Goal: Task Accomplishment & Management: Manage account settings

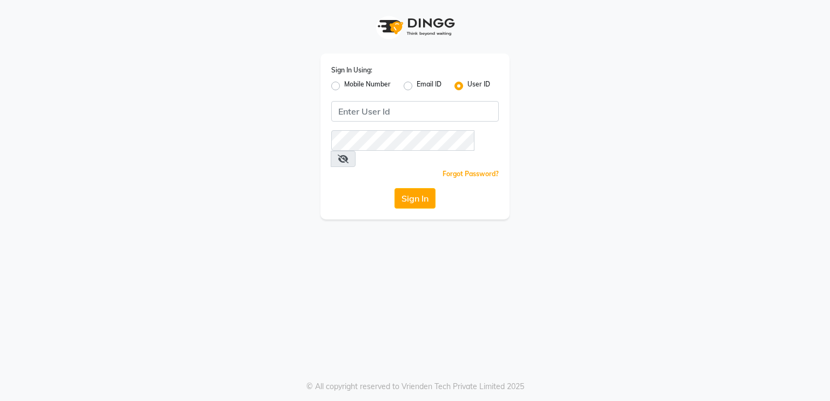
click at [342, 82] on div "Mobile Number" at bounding box center [360, 85] width 59 height 13
click at [344, 86] on label "Mobile Number" at bounding box center [367, 85] width 46 height 13
click at [344, 86] on input "Mobile Number" at bounding box center [347, 82] width 7 height 7
radio input "true"
radio input "false"
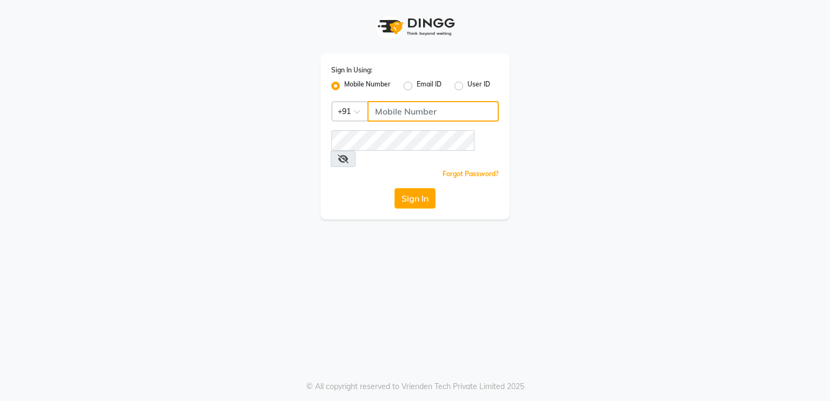
click at [407, 110] on input "Username" at bounding box center [432, 111] width 131 height 21
type input "8272050037"
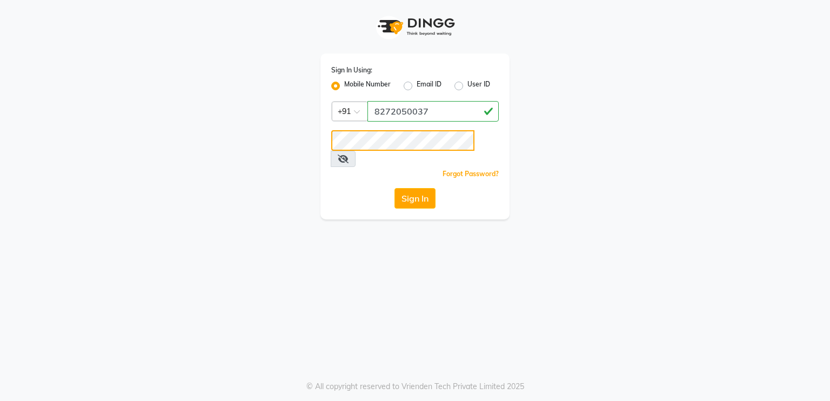
click at [394, 188] on button "Sign In" at bounding box center [414, 198] width 41 height 21
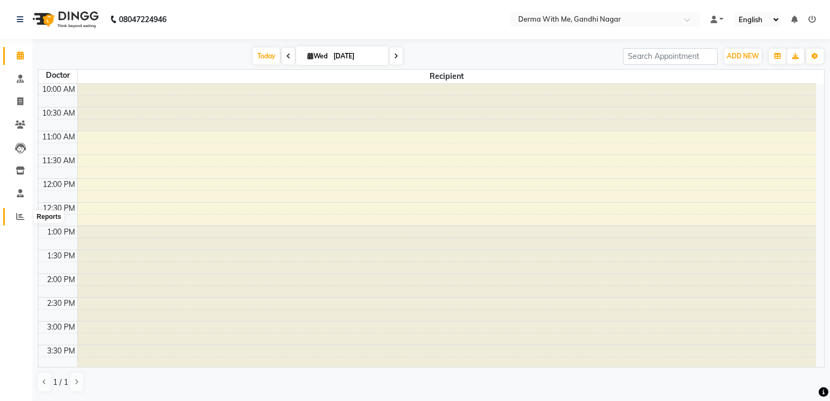
click at [17, 211] on span at bounding box center [20, 217] width 19 height 12
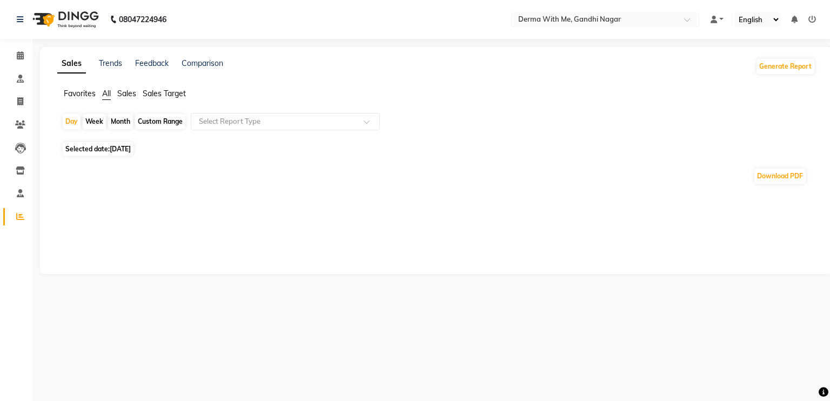
click at [29, 125] on li "Patients" at bounding box center [16, 124] width 32 height 23
click at [22, 125] on icon at bounding box center [20, 124] width 10 height 8
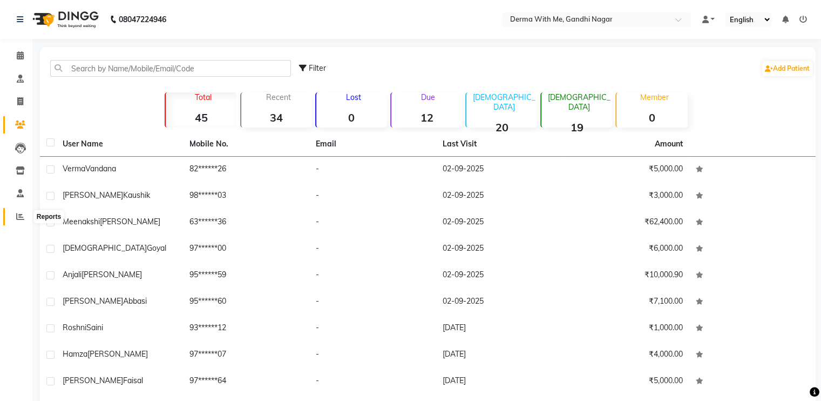
click at [19, 219] on icon at bounding box center [20, 216] width 8 height 8
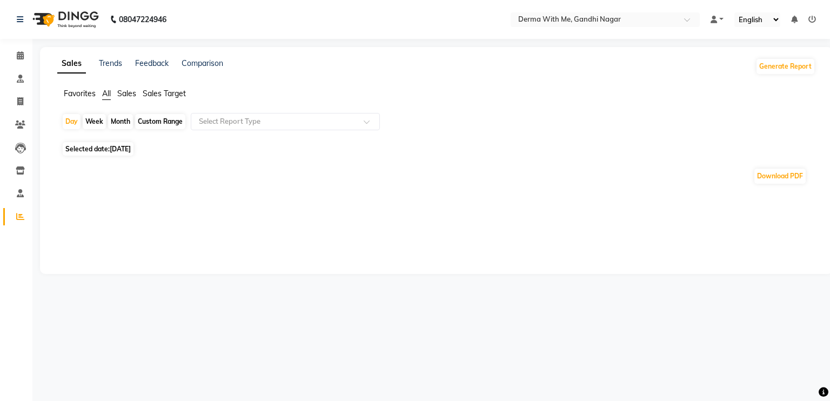
click at [123, 149] on span "[DATE]" at bounding box center [120, 149] width 21 height 8
select select "9"
select select "2025"
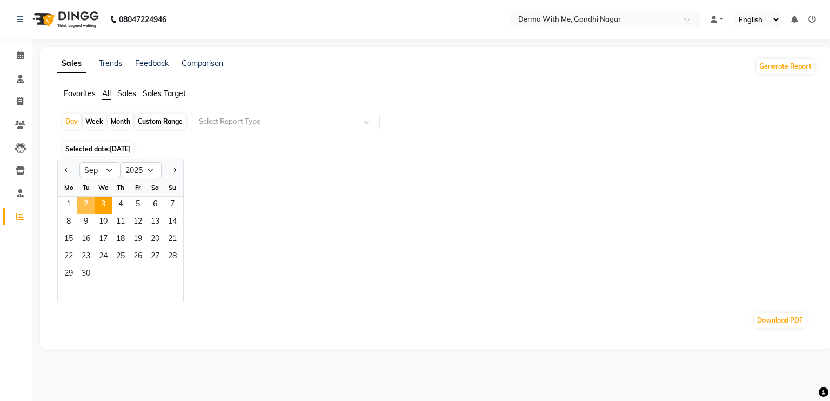
click at [86, 204] on span "2" at bounding box center [85, 205] width 17 height 17
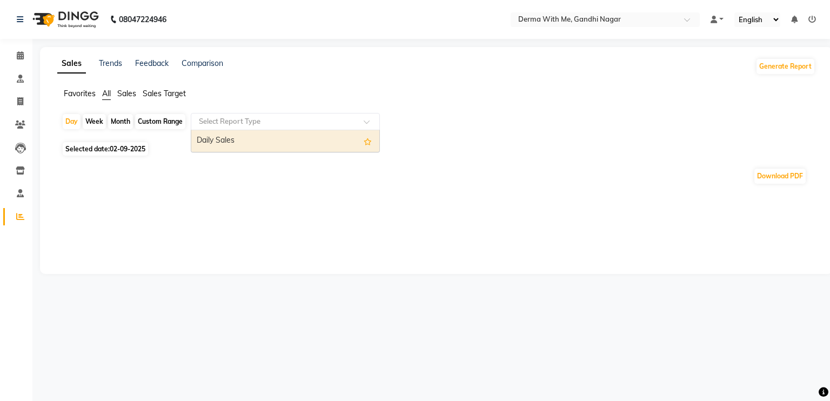
click at [301, 118] on input "text" at bounding box center [275, 121] width 156 height 11
click at [240, 138] on div "Daily Sales" at bounding box center [285, 141] width 188 height 22
select select "full_report"
select select "pdf"
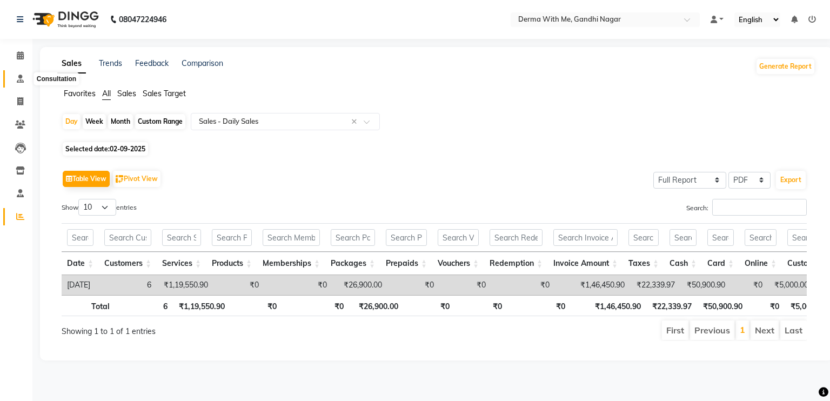
click at [18, 79] on icon at bounding box center [20, 79] width 7 height 8
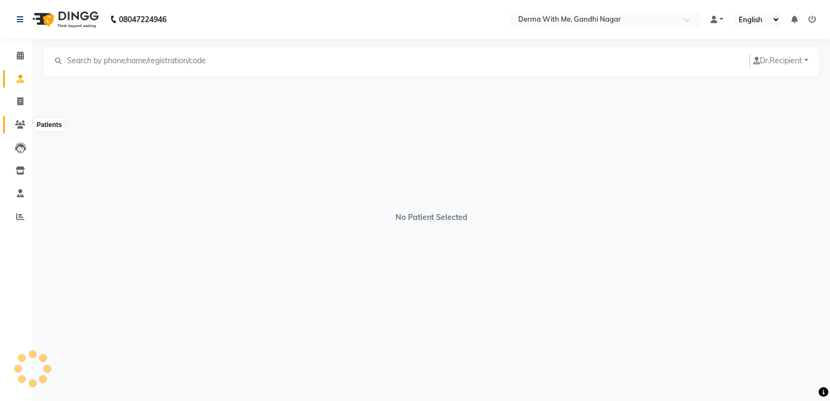
click at [15, 130] on span at bounding box center [20, 125] width 19 height 12
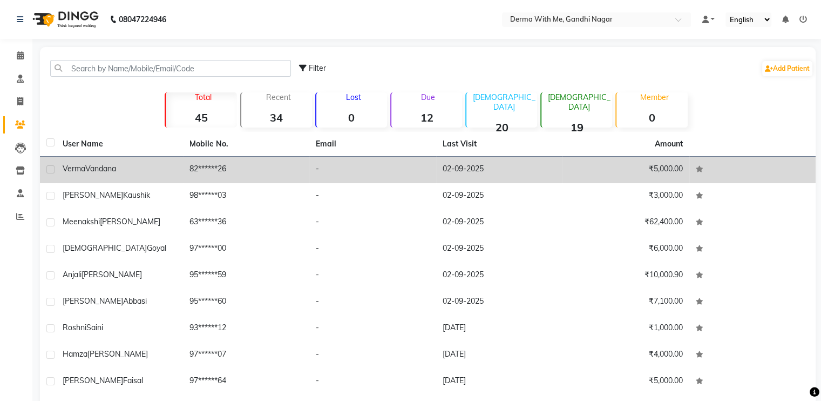
click at [176, 179] on td "[PERSON_NAME]" at bounding box center [119, 170] width 127 height 26
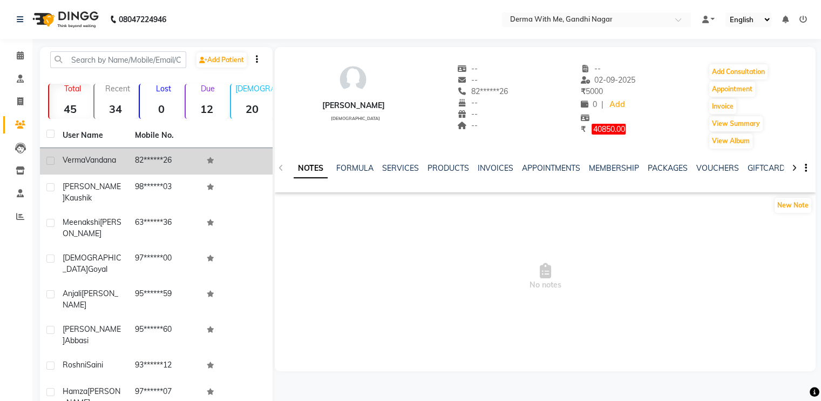
click at [153, 173] on td "82******26" at bounding box center [165, 161] width 72 height 26
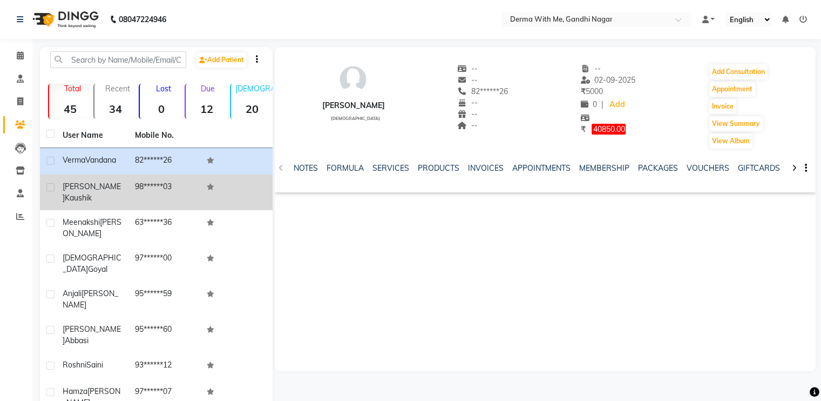
click at [92, 193] on span "Kaushik" at bounding box center [78, 198] width 27 height 10
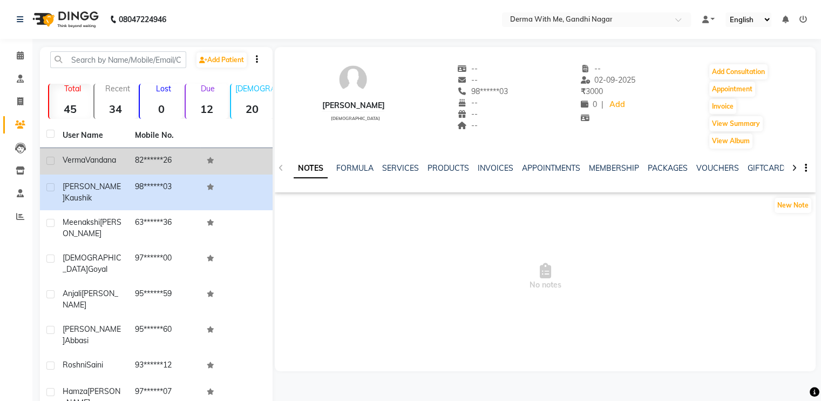
click at [93, 166] on td "[PERSON_NAME]" at bounding box center [92, 161] width 72 height 26
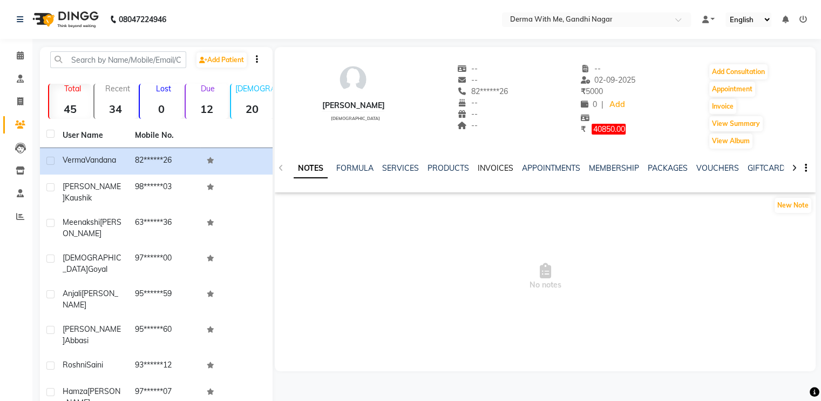
click at [501, 169] on link "INVOICES" at bounding box center [496, 168] width 36 height 10
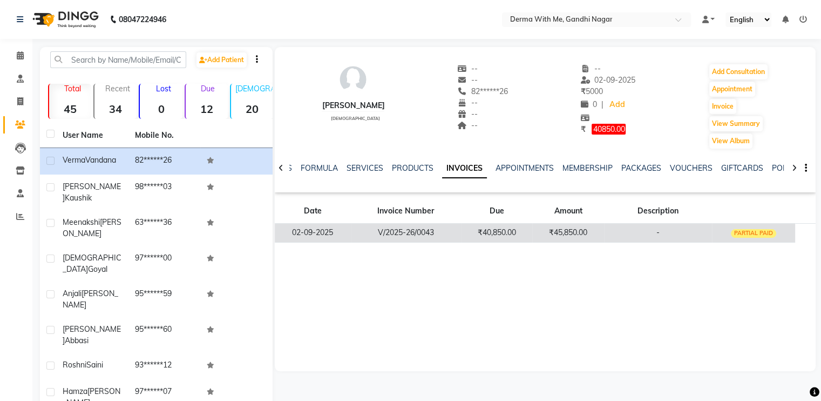
click at [745, 234] on div "PARTIAL PAID" at bounding box center [754, 233] width 46 height 9
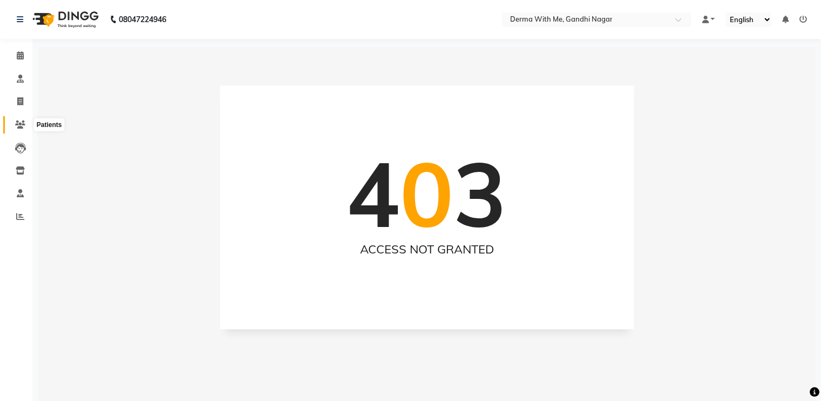
click at [19, 119] on span at bounding box center [20, 125] width 19 height 12
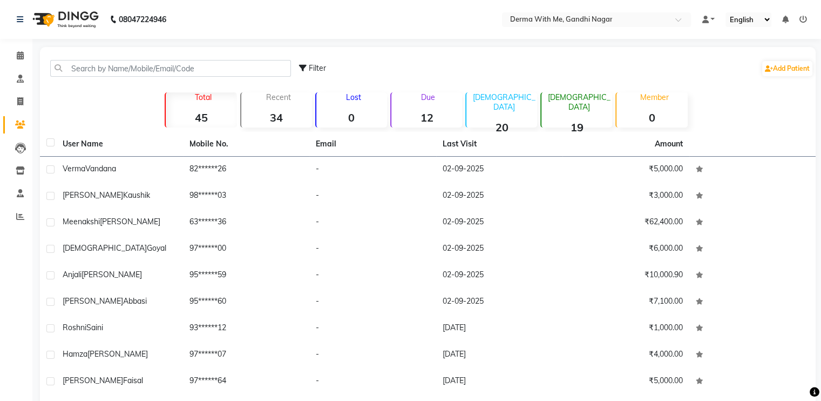
click at [492, 120] on strong "20" at bounding box center [502, 127] width 71 height 14
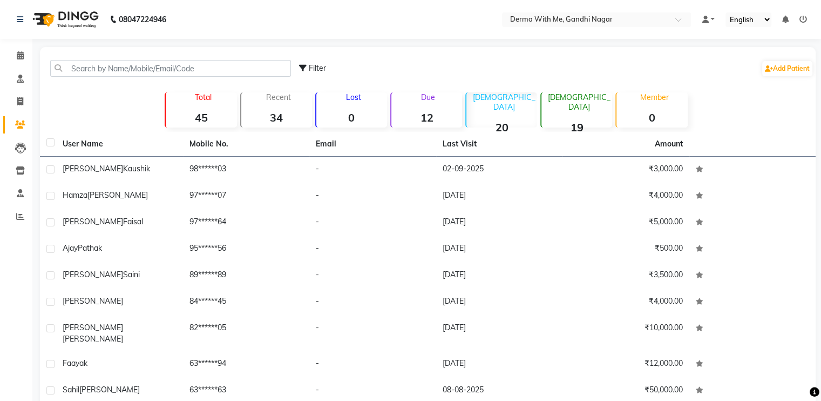
click at [404, 118] on strong "12" at bounding box center [427, 118] width 71 height 14
click at [358, 122] on strong "0" at bounding box center [351, 118] width 71 height 14
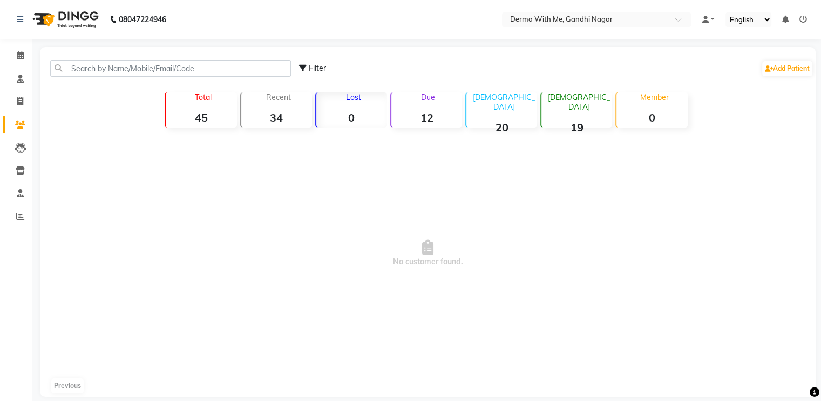
click at [283, 117] on strong "34" at bounding box center [276, 118] width 71 height 14
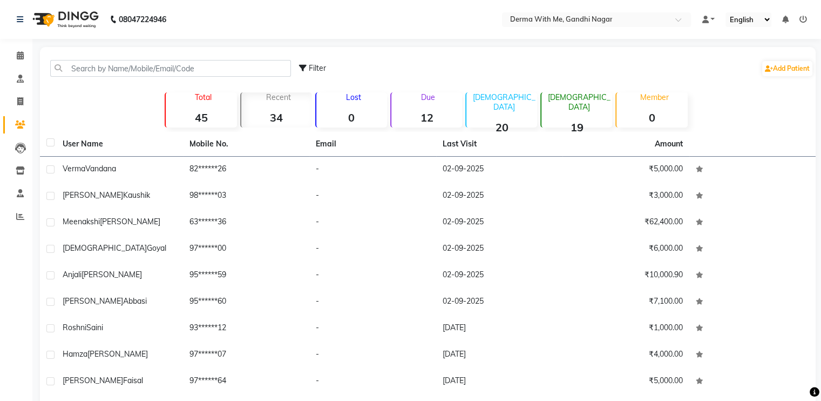
click at [206, 102] on div "Total 45" at bounding box center [201, 109] width 72 height 35
click at [295, 101] on p "Recent" at bounding box center [279, 97] width 66 height 10
